Goal: Transaction & Acquisition: Purchase product/service

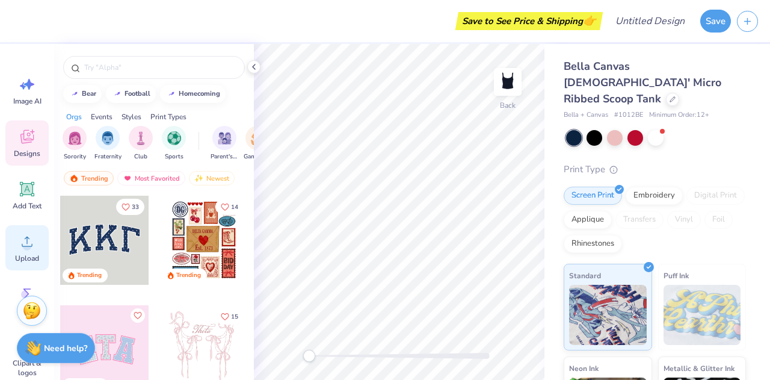
click at [28, 240] on icon at bounding box center [27, 241] width 18 height 18
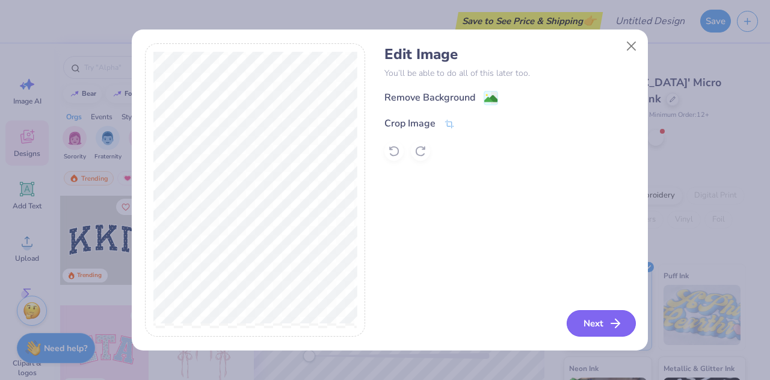
click at [611, 325] on icon "button" at bounding box center [615, 323] width 14 height 14
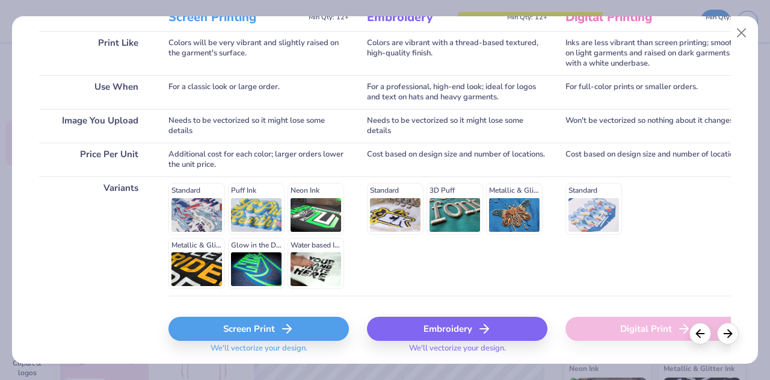
scroll to position [213, 0]
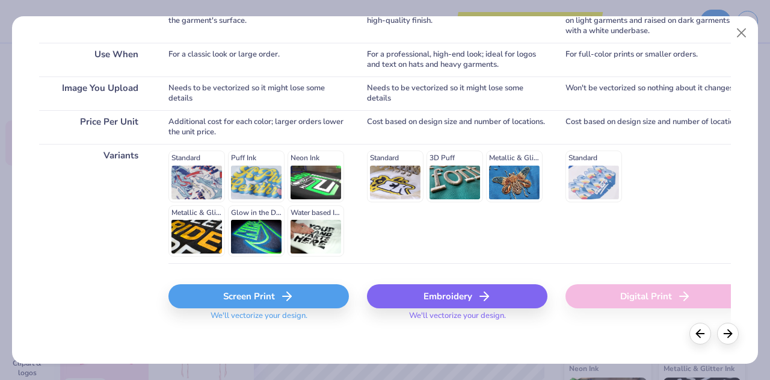
click at [303, 297] on div "Screen Print" at bounding box center [258, 296] width 180 height 24
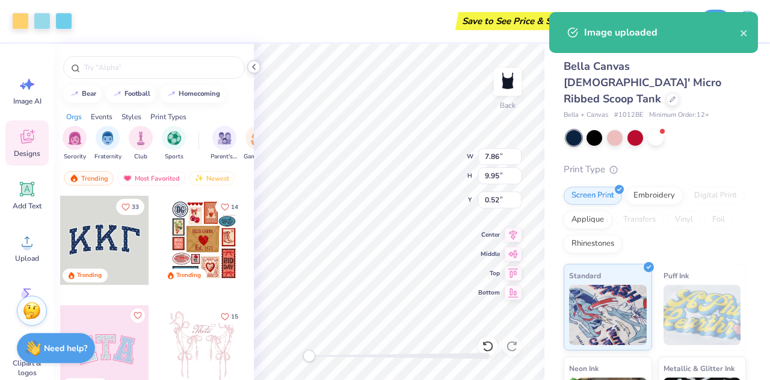
click at [254, 70] on icon at bounding box center [254, 67] width 10 height 10
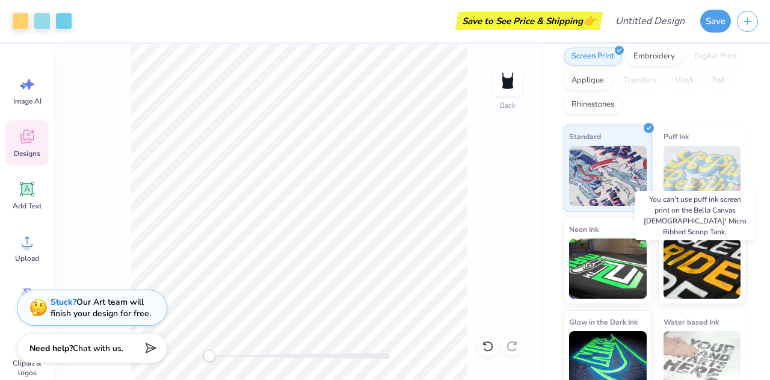
scroll to position [0, 0]
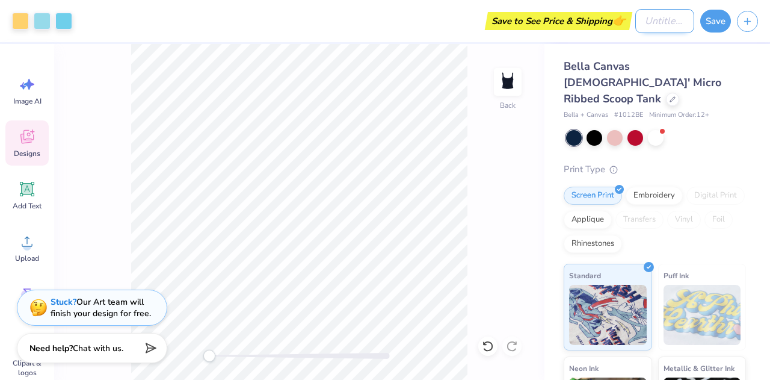
click at [658, 20] on input "Design Title" at bounding box center [664, 21] width 59 height 24
type input "tank"
click at [718, 22] on button "Save" at bounding box center [715, 19] width 31 height 23
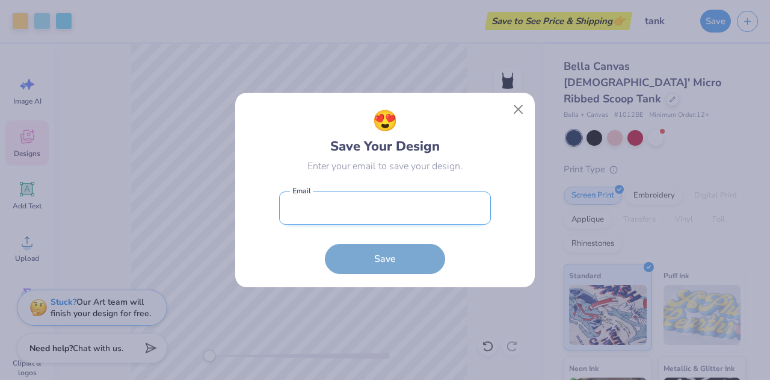
click at [348, 214] on input "email" at bounding box center [385, 207] width 212 height 33
type input "[EMAIL_ADDRESS][DOMAIN_NAME]"
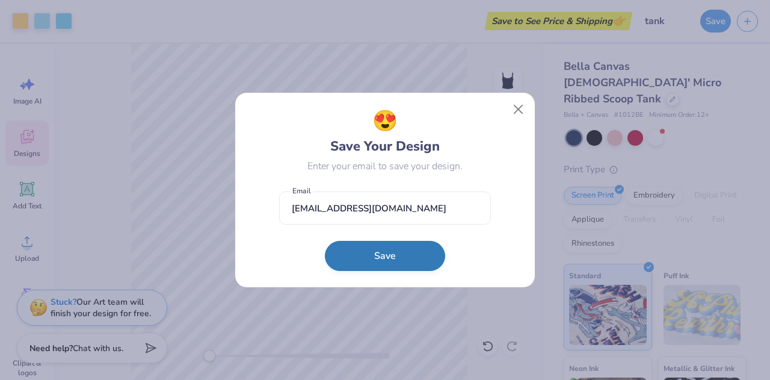
click at [370, 256] on button "Save" at bounding box center [385, 256] width 120 height 30
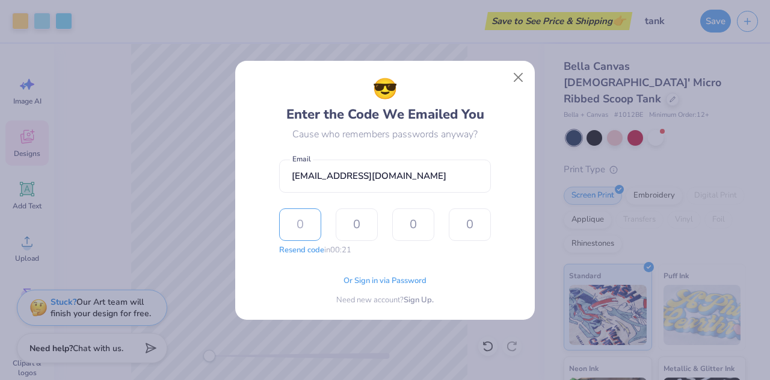
type input "1"
type input "3"
type input "2"
type input "5"
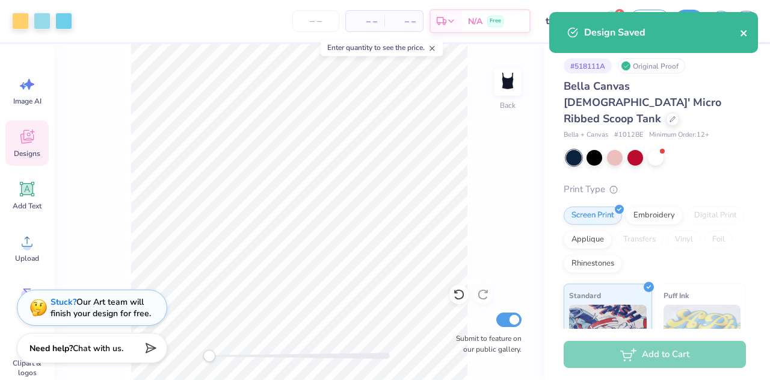
click at [744, 32] on icon "close" at bounding box center [744, 33] width 8 height 10
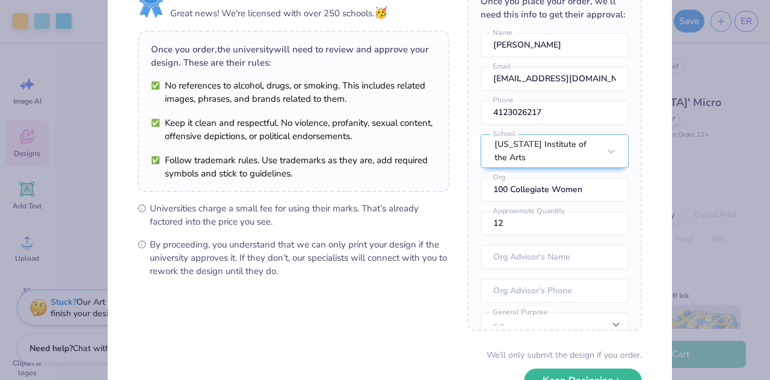
scroll to position [55, 0]
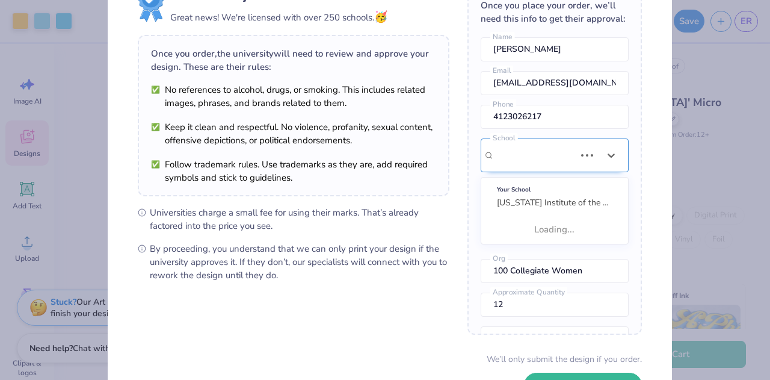
click at [540, 170] on div "Use Up and Down to choose options, press Enter to select the currently focused …" at bounding box center [555, 191] width 148 height 106
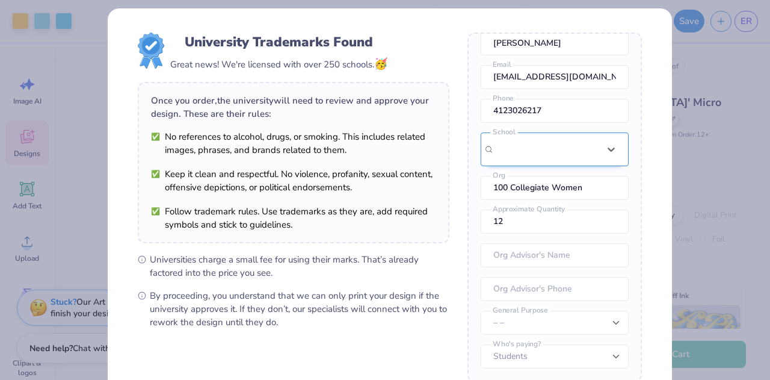
scroll to position [62, 0]
click at [508, 147] on div "[US_STATE] Institute of the Arts" at bounding box center [547, 149] width 105 height 26
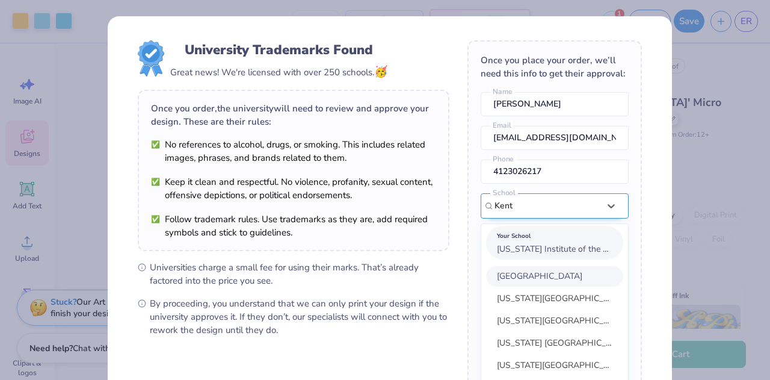
scroll to position [8, 0]
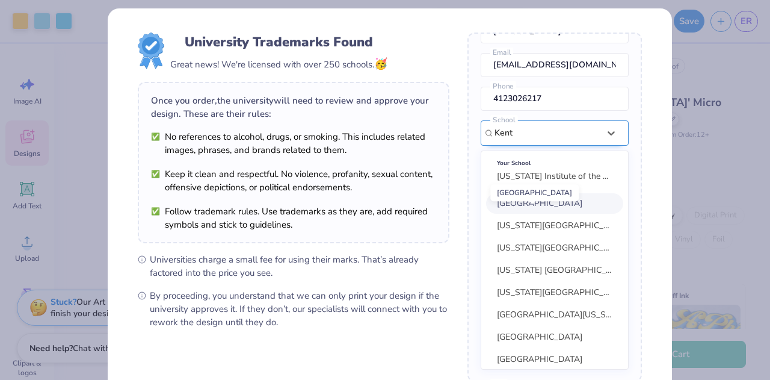
click at [534, 209] on span "[GEOGRAPHIC_DATA]" at bounding box center [539, 202] width 85 height 11
type input "Kent"
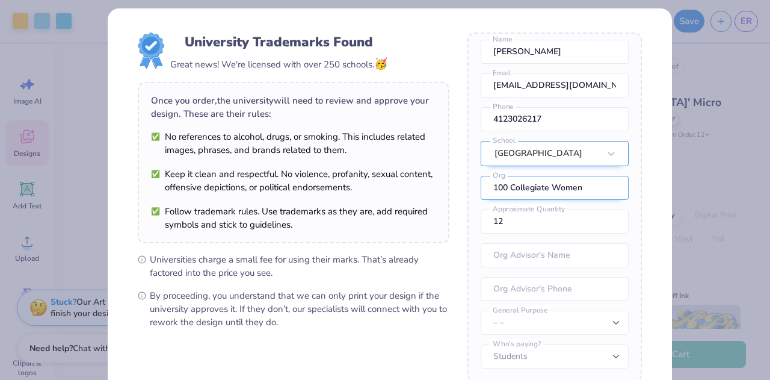
drag, startPoint x: 584, startPoint y: 194, endPoint x: 478, endPoint y: 197, distance: 105.3
click at [481, 197] on input "100 Collegiate Women" at bounding box center [555, 188] width 148 height 24
type input "dance team"
click at [451, 233] on form "University Trademarks Found Great news! We're licensed with over 250 schools. 🥳…" at bounding box center [390, 253] width 504 height 443
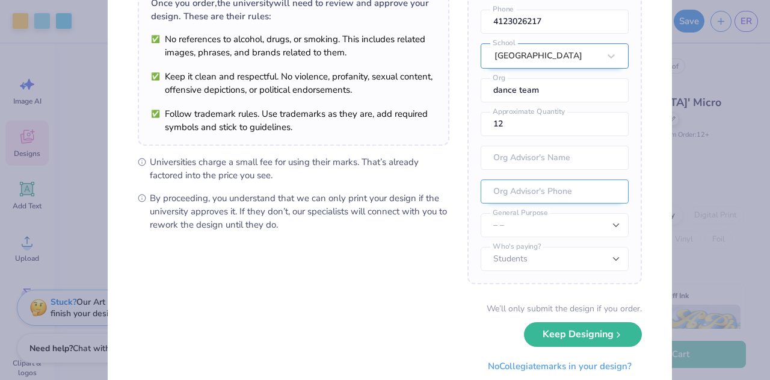
scroll to position [106, 0]
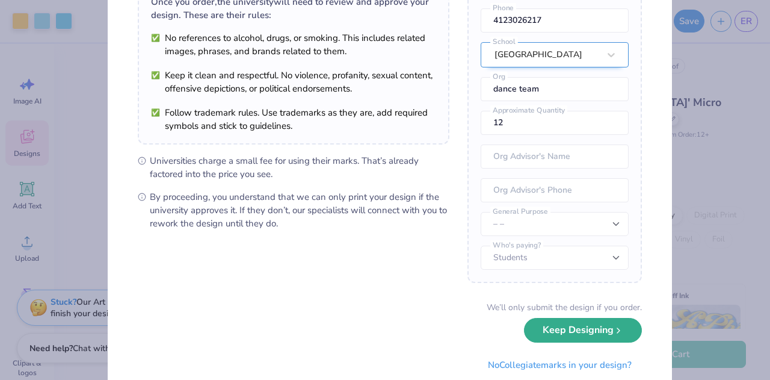
click at [588, 332] on button "Keep Designing" at bounding box center [583, 330] width 118 height 25
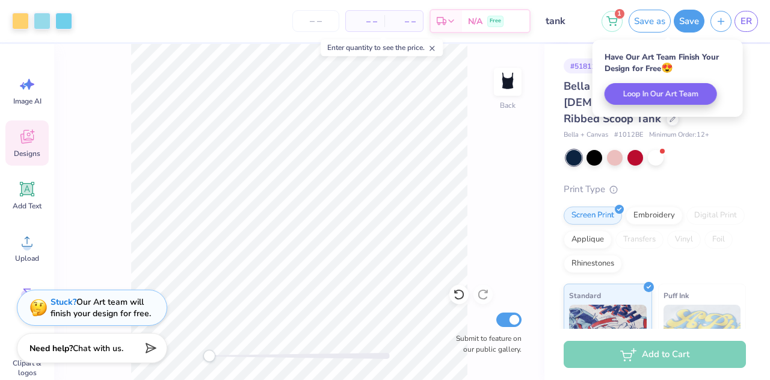
scroll to position [0, 0]
click at [522, 172] on div "Back Submit to feature on our public gallery." at bounding box center [299, 212] width 490 height 336
click at [406, 28] on div "– – Total" at bounding box center [403, 21] width 39 height 20
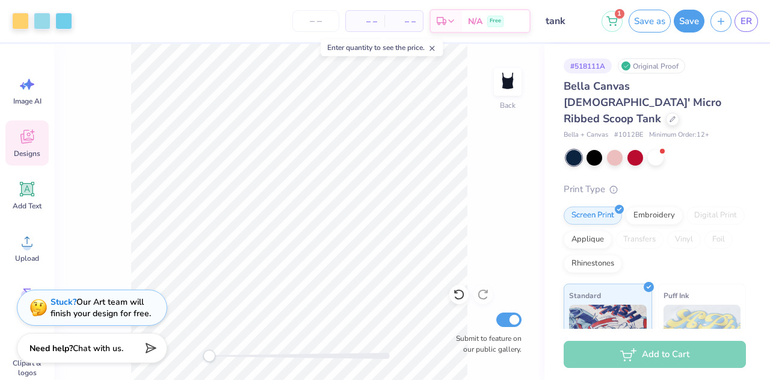
click at [366, 20] on span "– –" at bounding box center [365, 21] width 24 height 13
click at [321, 26] on input "number" at bounding box center [315, 21] width 47 height 22
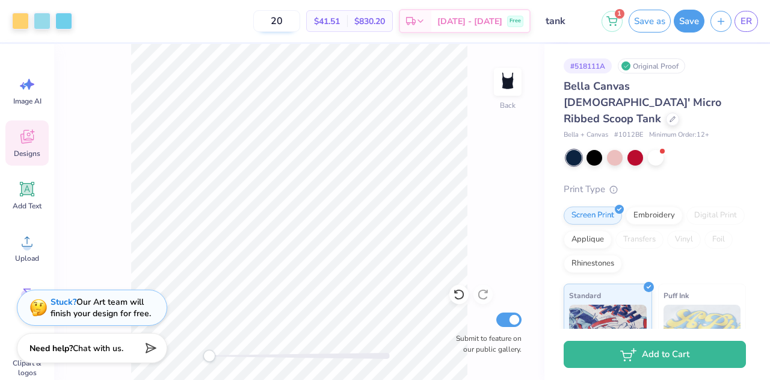
type input "2"
type input "3"
type input "5"
type input "1"
type input "12"
